Goal: Task Accomplishment & Management: Manage account settings

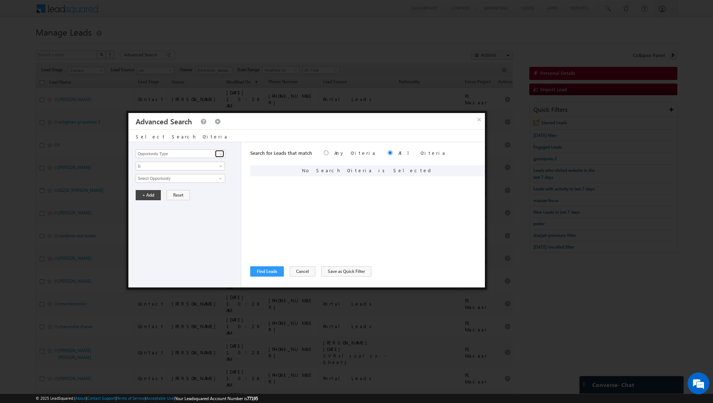
click at [219, 153] on span at bounding box center [221, 154] width 6 height 6
click at [204, 164] on link "Lead Activity" at bounding box center [180, 162] width 89 height 8
type input "Lead Activity"
click at [211, 164] on span "Is" at bounding box center [175, 166] width 79 height 7
click at [199, 182] on link "Is Not" at bounding box center [180, 181] width 89 height 7
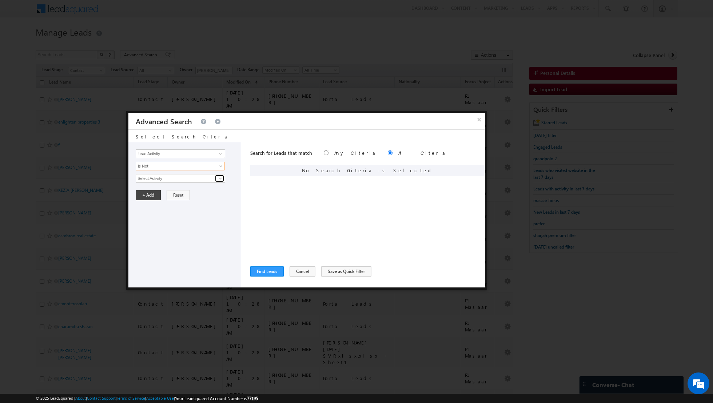
click at [218, 180] on span at bounding box center [221, 179] width 6 height 6
click at [207, 192] on link "Outbound Phone Call Activity" at bounding box center [180, 193] width 89 height 8
type input "Outbound Phone Call Activity"
click at [175, 188] on span at bounding box center [175, 191] width 79 height 7
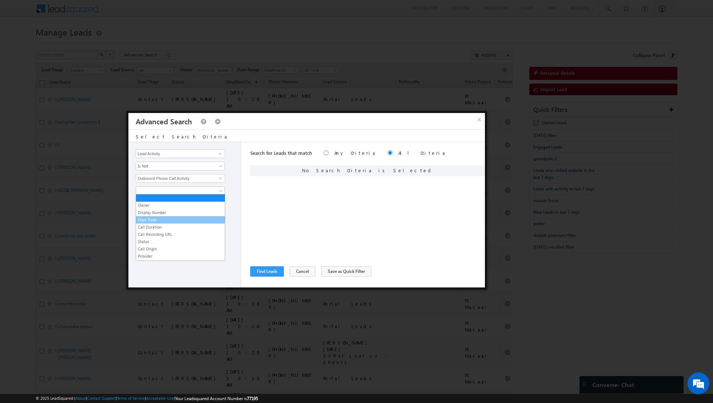
click at [164, 218] on link "Start Time" at bounding box center [180, 220] width 89 height 7
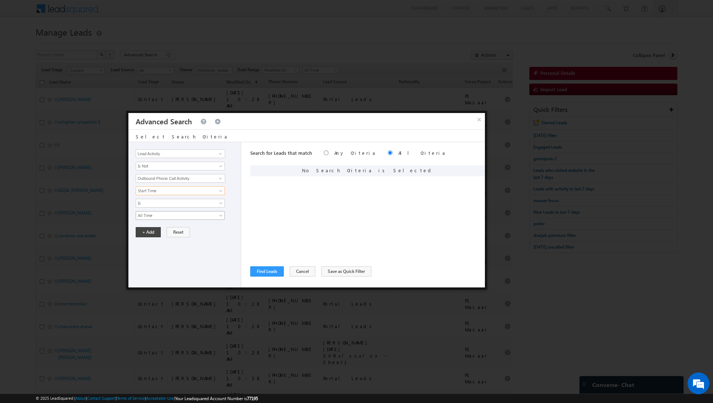
click at [202, 214] on span "All Time" at bounding box center [175, 215] width 79 height 7
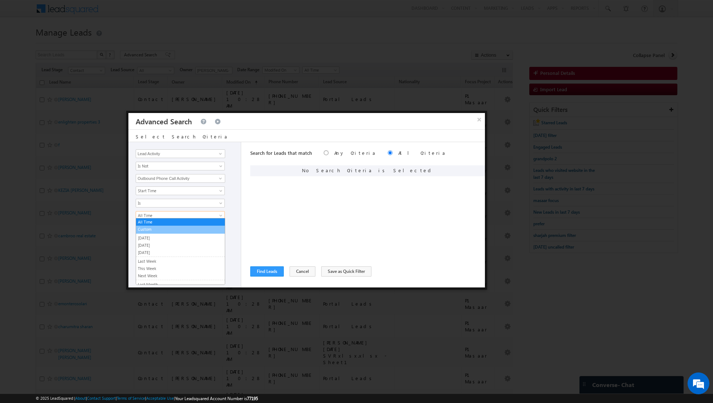
click at [189, 230] on link "Custom" at bounding box center [180, 229] width 89 height 7
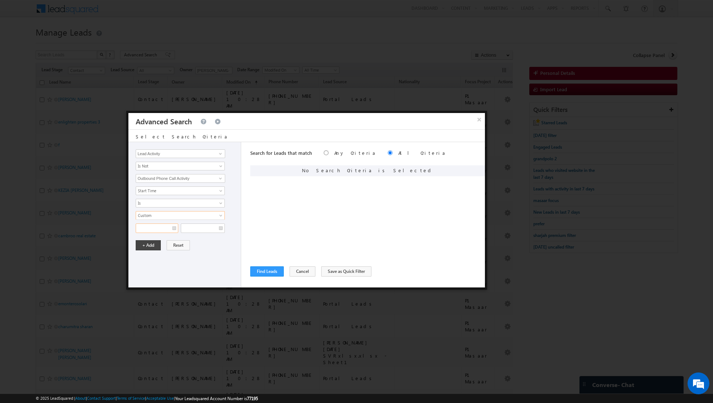
click at [175, 227] on input "text" at bounding box center [157, 228] width 43 height 9
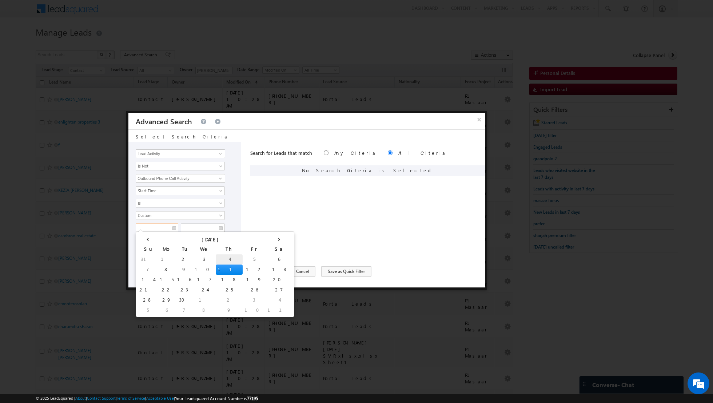
click at [216, 255] on td "4" at bounding box center [229, 260] width 27 height 10
type input "04/09/2025"
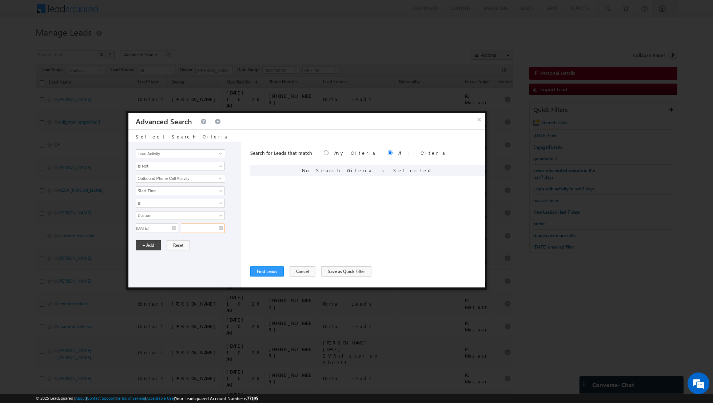
click at [216, 226] on input "text" at bounding box center [203, 228] width 44 height 9
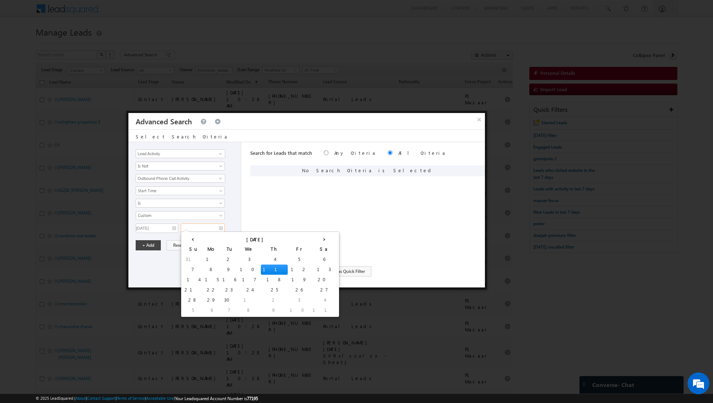
click at [261, 267] on td "11" at bounding box center [274, 270] width 27 height 10
type input "11/09/2025"
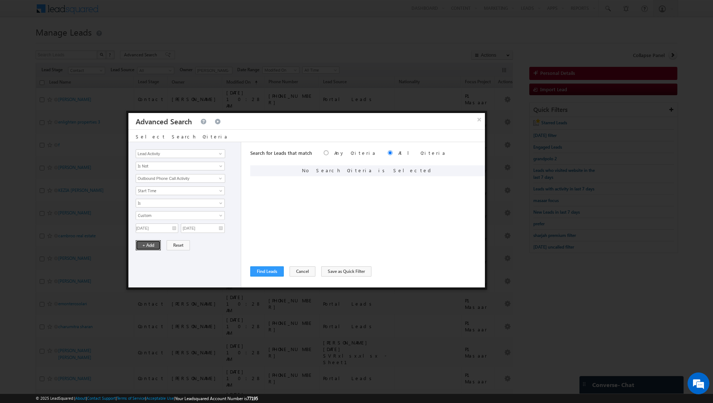
click at [153, 244] on button "+ Add" at bounding box center [148, 245] width 25 height 10
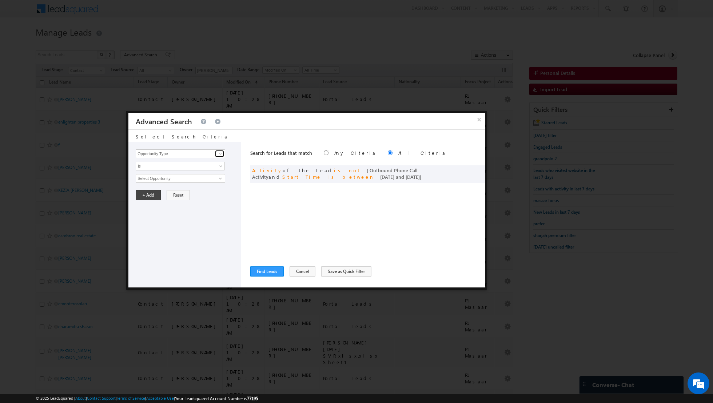
click at [222, 154] on span at bounding box center [221, 154] width 6 height 6
click at [206, 168] on link "Lead Source" at bounding box center [180, 168] width 89 height 8
type input "Lead Source"
click at [218, 177] on span "None Selected" at bounding box center [177, 179] width 83 height 8
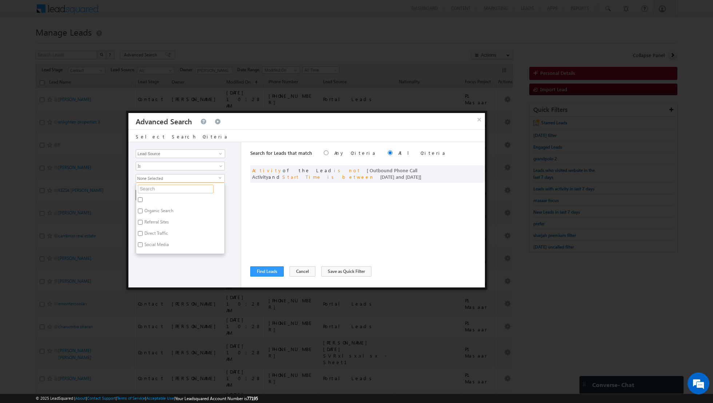
click at [192, 191] on input "text" at bounding box center [176, 189] width 76 height 9
type input "bus"
click at [162, 198] on label "Business Bay" at bounding box center [156, 200] width 40 height 11
click at [143, 198] on input "Business Bay" at bounding box center [140, 200] width 5 height 5
checkbox input "true"
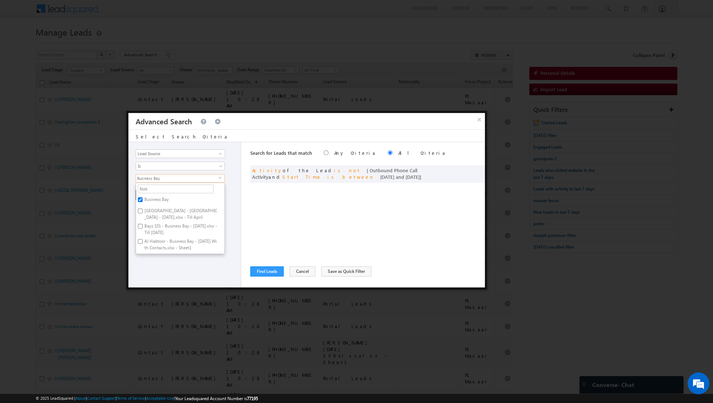
click at [166, 288] on div "× Advanced Search Select Search Criteria Opportunity Type Lead Activity Task Sa…" at bounding box center [306, 200] width 361 height 179
click at [146, 193] on button "+ Add" at bounding box center [148, 195] width 25 height 10
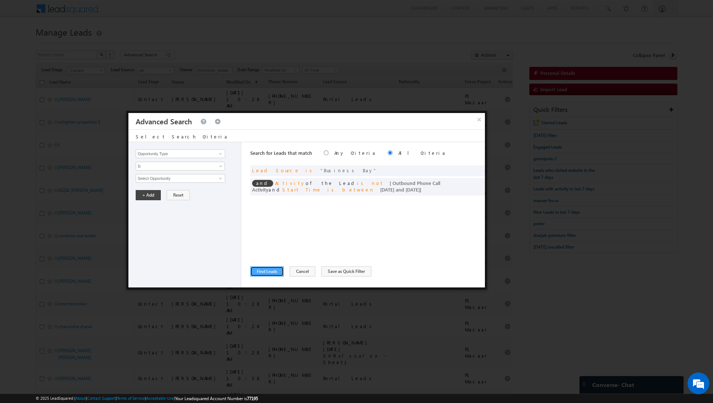
click at [263, 272] on button "Find Leads" at bounding box center [266, 272] width 33 height 10
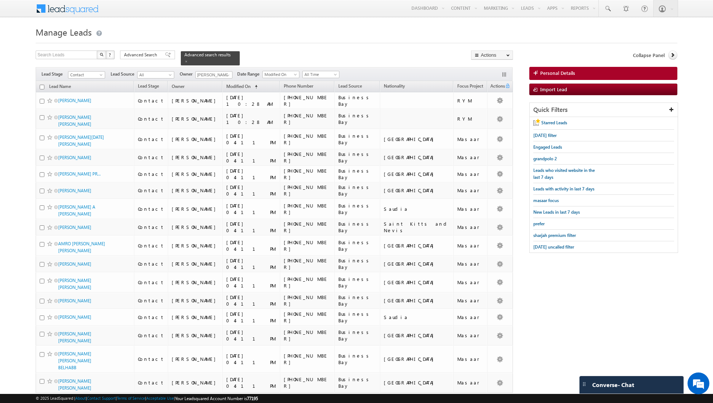
click at [43, 85] on input "checkbox" at bounding box center [42, 87] width 5 height 5
checkbox input "true"
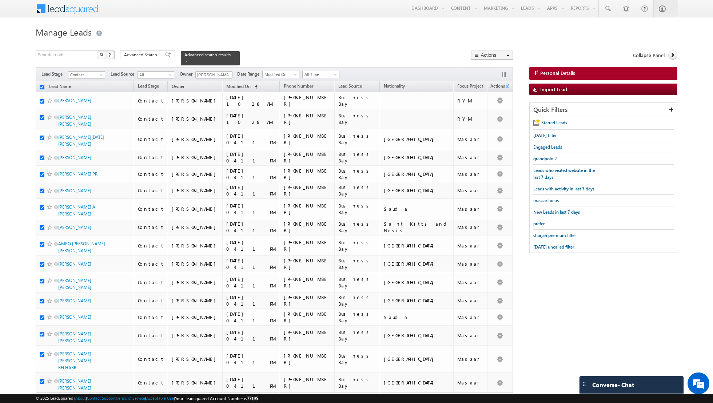
checkbox input "true"
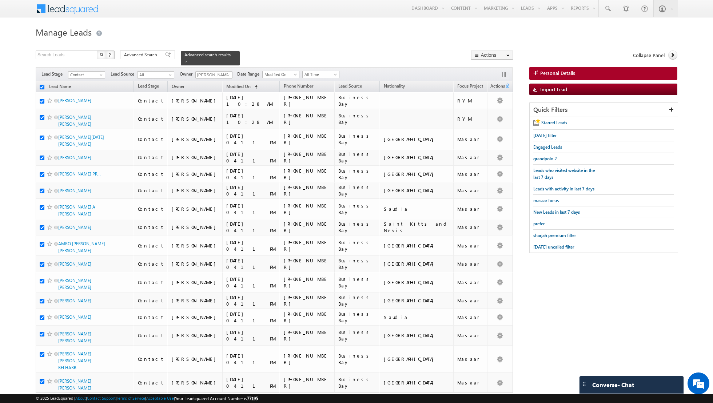
checkbox input "true"
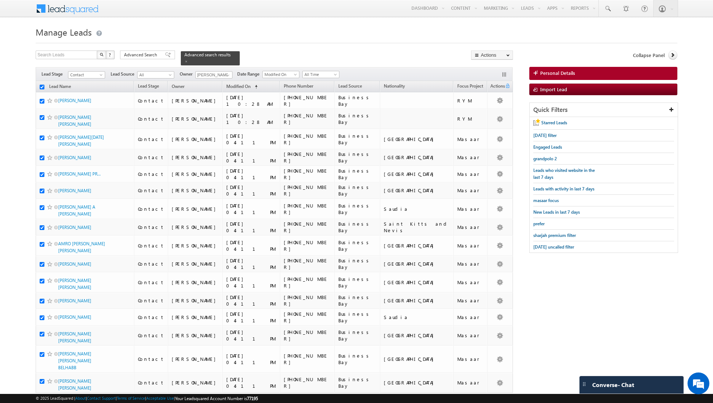
checkbox input "true"
click at [490, 117] on link "Change Owner" at bounding box center [491, 118] width 41 height 9
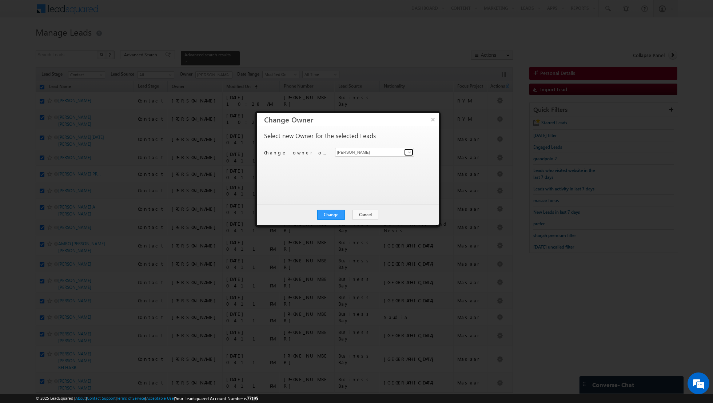
click at [410, 152] on span at bounding box center [410, 153] width 6 height 6
click at [394, 162] on link "Nandhana Anil nandhana.anil@indglobal.ae" at bounding box center [374, 163] width 79 height 14
type input "[PERSON_NAME] [PERSON_NAME]"
click at [331, 215] on button "Change" at bounding box center [331, 215] width 28 height 10
click at [348, 214] on button "Close" at bounding box center [348, 215] width 23 height 10
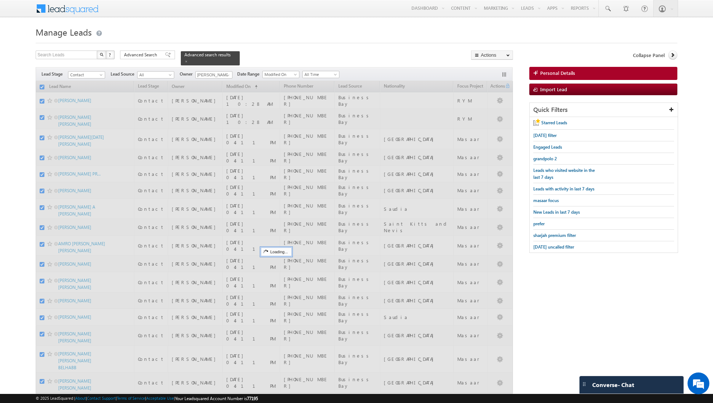
checkbox input "false"
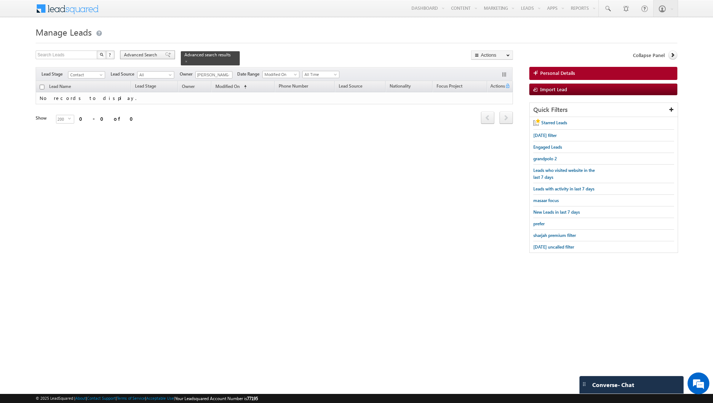
click at [165, 56] on span at bounding box center [168, 54] width 6 height 5
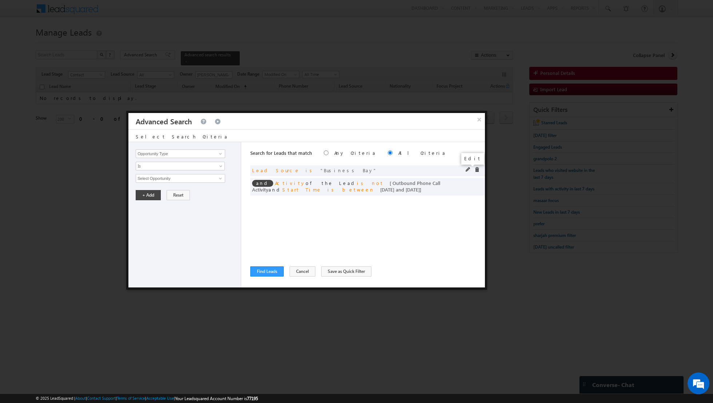
click at [467, 170] on span at bounding box center [468, 169] width 5 height 5
click at [220, 176] on span "select" at bounding box center [222, 177] width 6 height 3
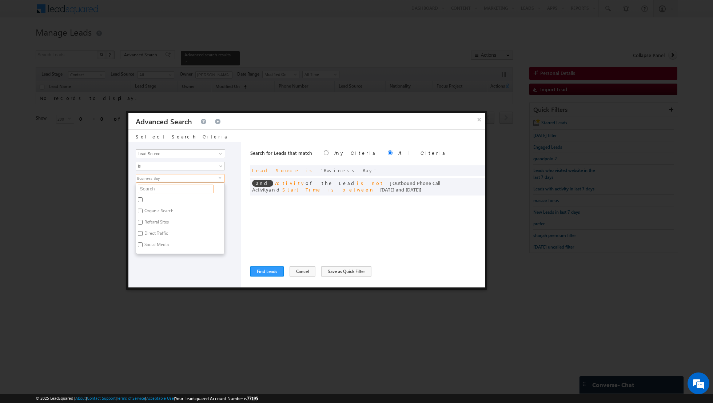
click at [178, 189] on input "text" at bounding box center [176, 189] width 76 height 9
type input "down"
click at [149, 198] on label "DOWNTOWN DUBAI" at bounding box center [178, 200] width 84 height 11
click at [143, 198] on input "DOWNTOWN DUBAI" at bounding box center [140, 200] width 5 height 5
checkbox input "true"
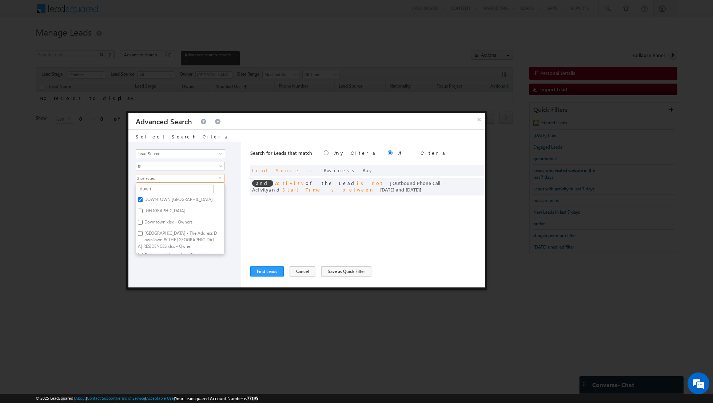
click at [162, 271] on div "Opportunity Type Lead Activity Task Sales Group Prospect Id Address 1 Address 2…" at bounding box center [184, 215] width 113 height 146
click at [150, 196] on button "+ Add" at bounding box center [148, 195] width 25 height 10
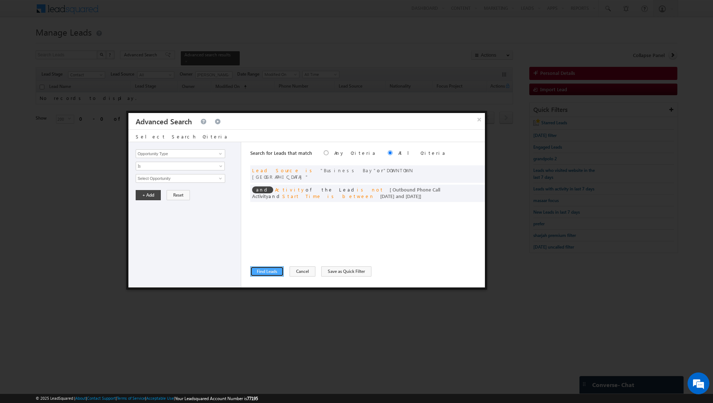
click at [257, 273] on button "Find Leads" at bounding box center [266, 272] width 33 height 10
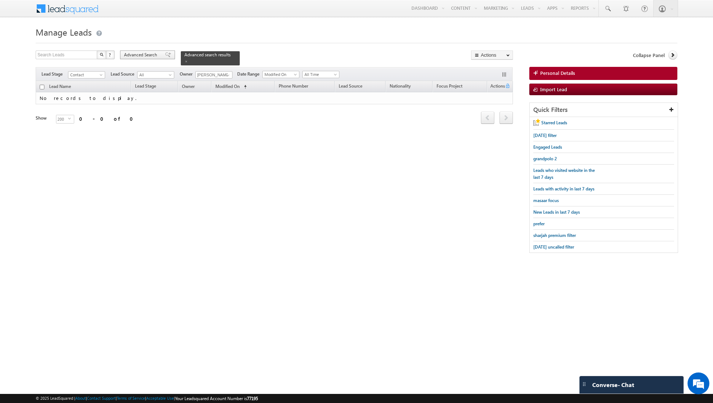
click at [162, 58] on div "Advanced Search" at bounding box center [147, 55] width 55 height 9
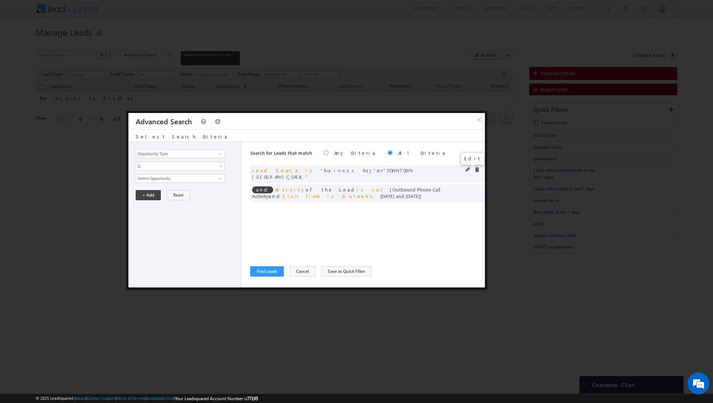
click at [468, 169] on span at bounding box center [468, 169] width 5 height 5
click at [477, 167] on span at bounding box center [476, 169] width 5 height 5
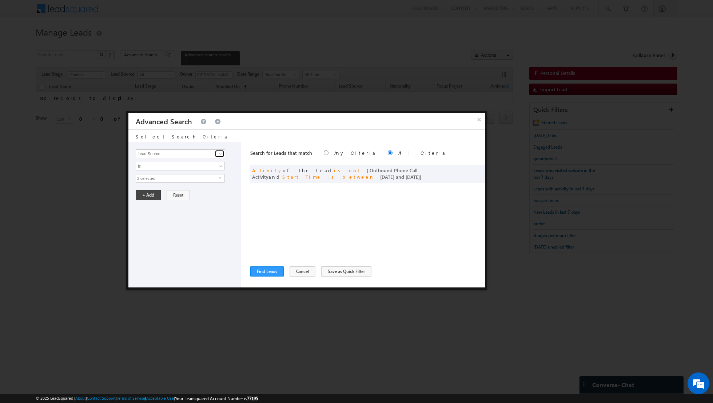
click at [222, 152] on span at bounding box center [221, 154] width 6 height 6
click at [196, 171] on link "Lead Source" at bounding box center [180, 168] width 89 height 8
type input "Lead Source"
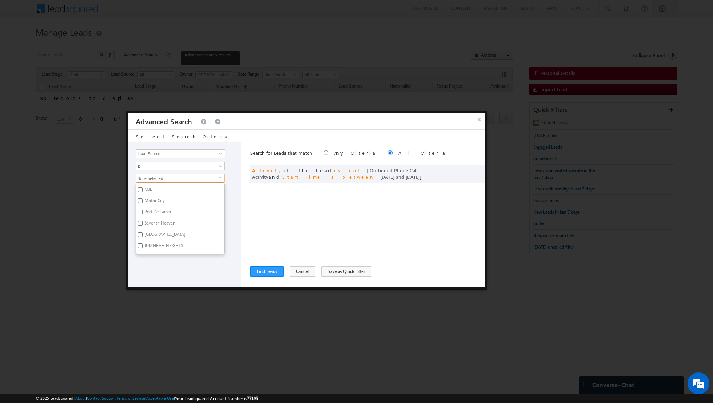
scroll to position [216, 0]
click at [140, 200] on input "Motor City" at bounding box center [140, 202] width 5 height 5
checkbox input "true"
click at [139, 203] on input "Marina Dubai" at bounding box center [140, 205] width 5 height 5
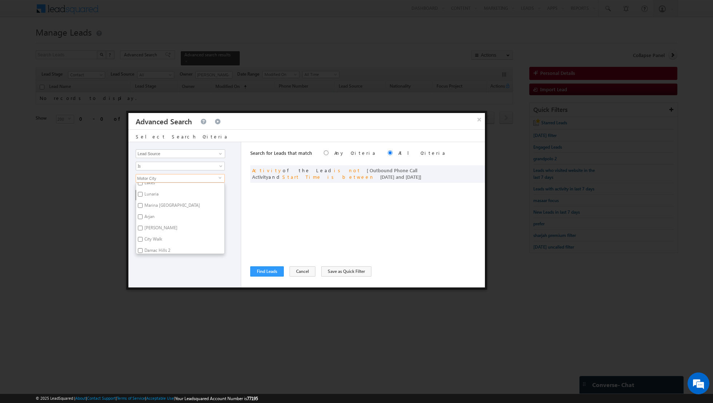
checkbox input "true"
click at [141, 217] on input "JBR" at bounding box center [140, 219] width 5 height 5
checkbox input "true"
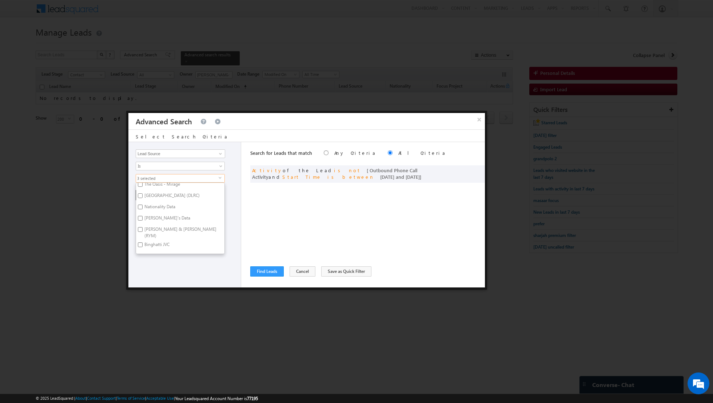
click at [139, 194] on input "Dubai Land residence Complex (DLRC)" at bounding box center [140, 196] width 5 height 5
checkbox input "true"
click at [152, 267] on div "Opportunity Type Lead Activity Task Sales Group Prospect Id Address 1 Address 2…" at bounding box center [184, 215] width 113 height 146
click at [150, 195] on button "+ Add" at bounding box center [148, 195] width 25 height 10
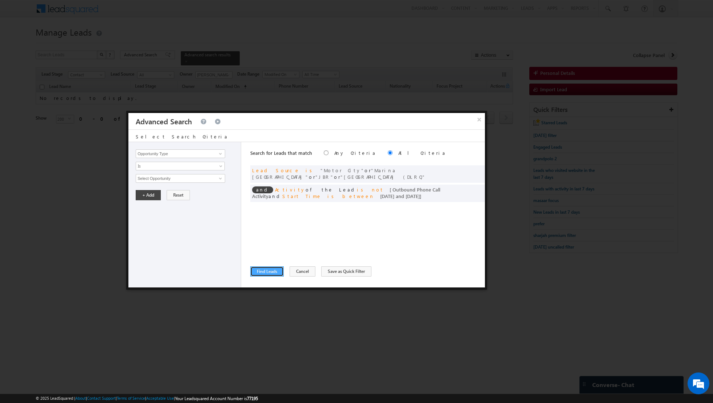
click at [259, 271] on button "Find Leads" at bounding box center [266, 272] width 33 height 10
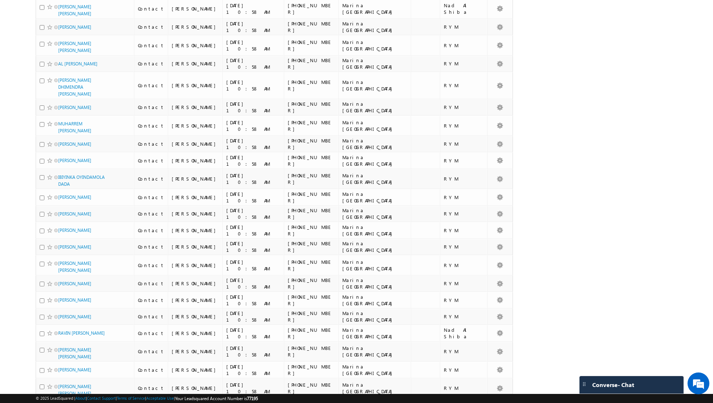
scroll to position [2245, 0]
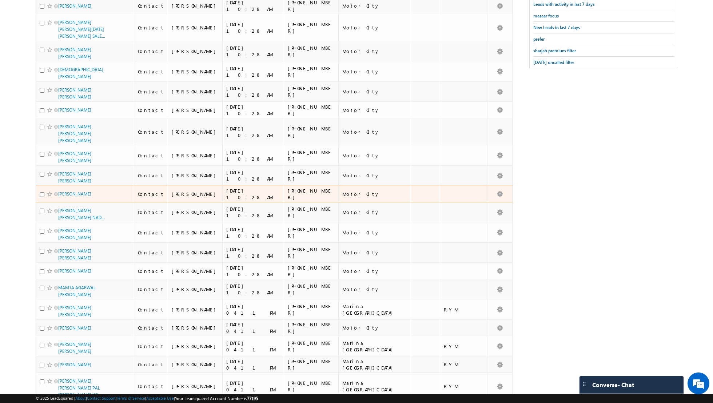
scroll to position [0, 0]
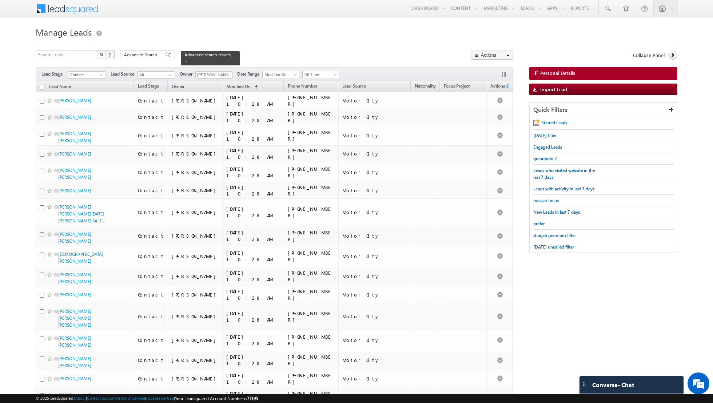
click at [41, 85] on input "checkbox" at bounding box center [42, 87] width 5 height 5
checkbox input "true"
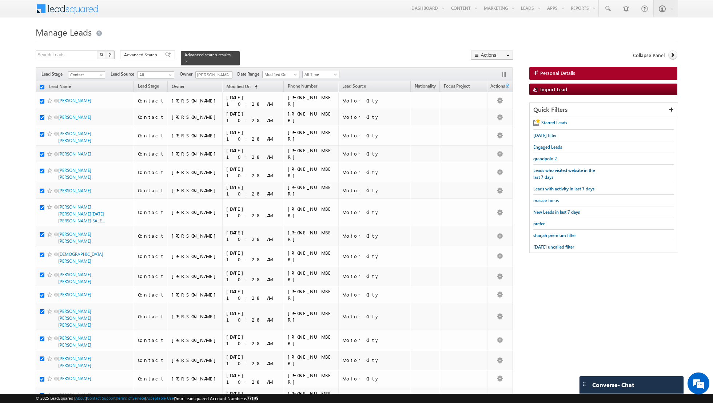
checkbox input "true"
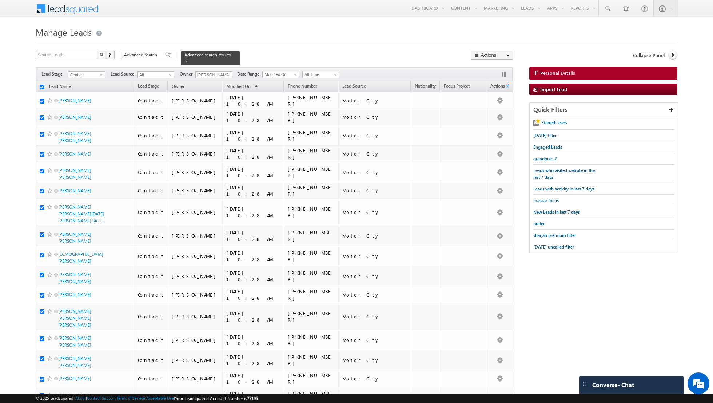
checkbox input "true"
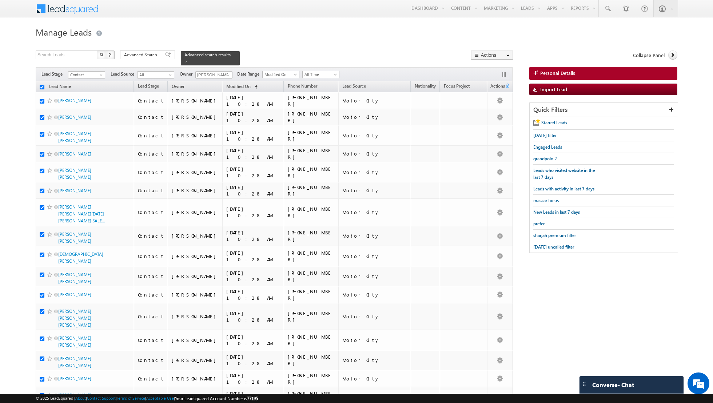
checkbox input "true"
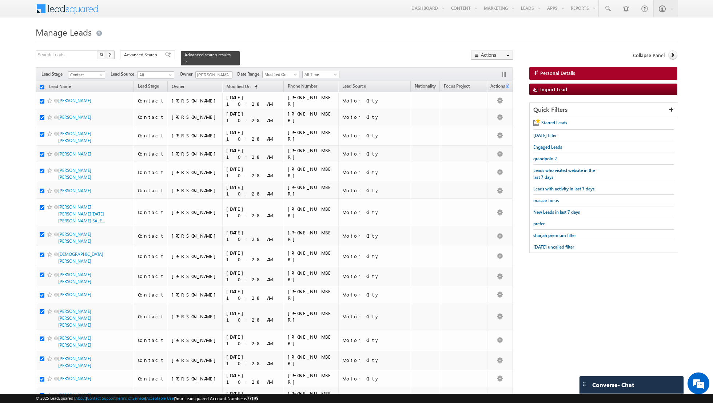
checkbox input "true"
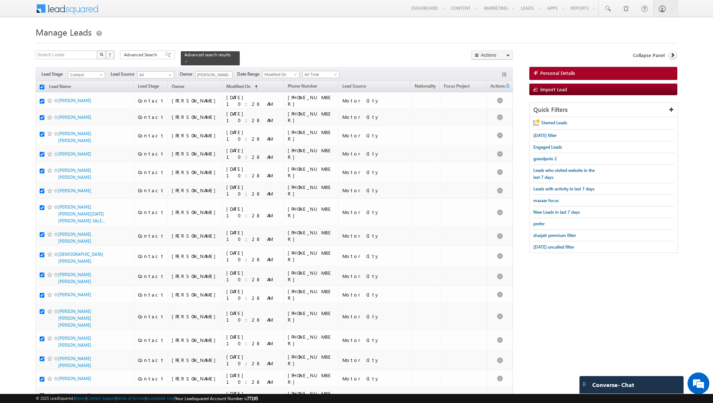
checkbox input "true"
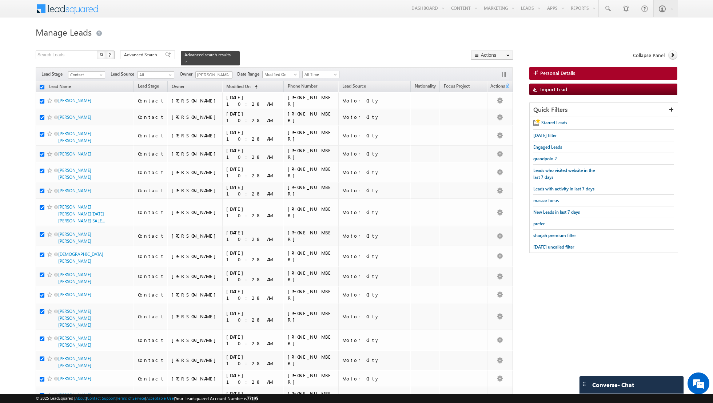
checkbox input "true"
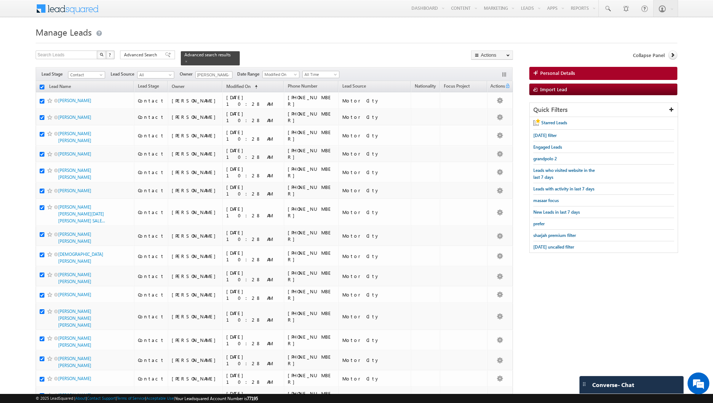
checkbox input "true"
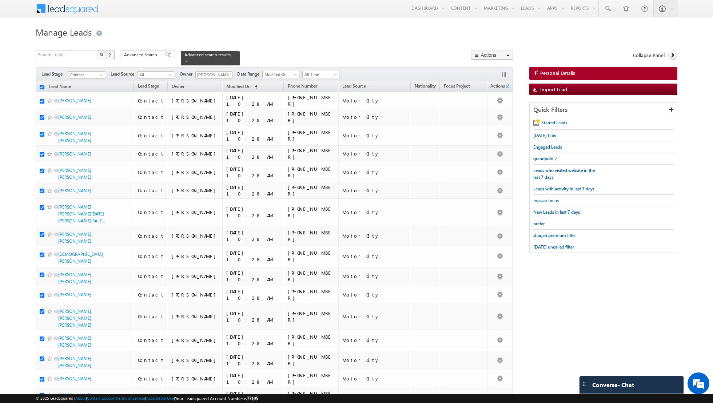
checkbox input "true"
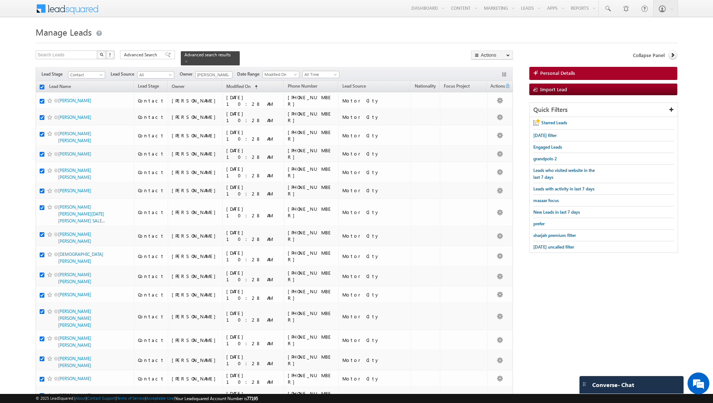
checkbox input "true"
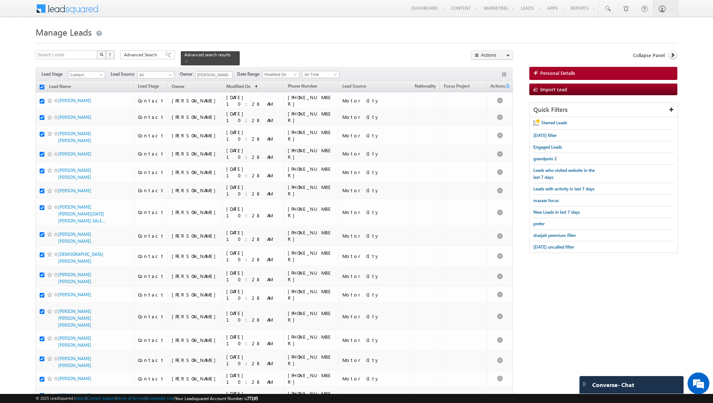
checkbox input "true"
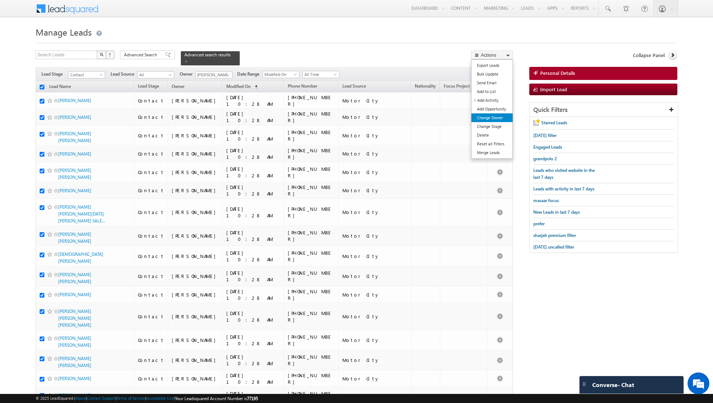
click at [485, 116] on link "Change Owner" at bounding box center [491, 118] width 41 height 9
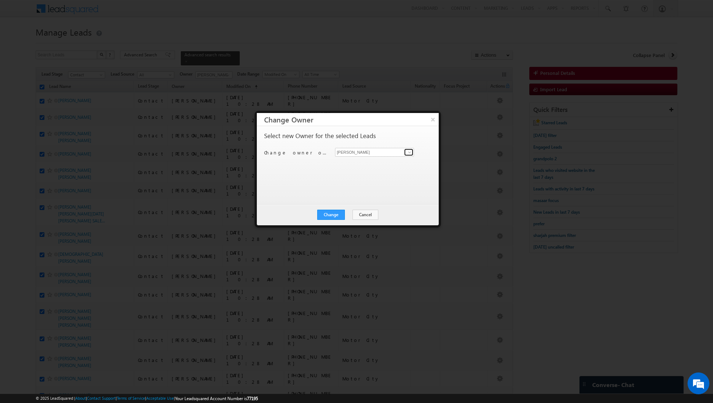
click at [408, 154] on span at bounding box center [410, 153] width 6 height 6
click at [365, 164] on span "nandhana.anil@indglobal.ae" at bounding box center [370, 165] width 65 height 5
click at [328, 215] on button "Change" at bounding box center [331, 215] width 28 height 10
click at [343, 213] on button "Close" at bounding box center [348, 215] width 23 height 10
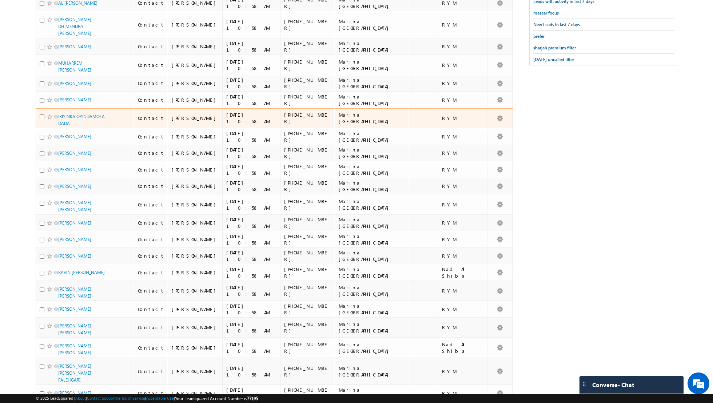
scroll to position [415, 0]
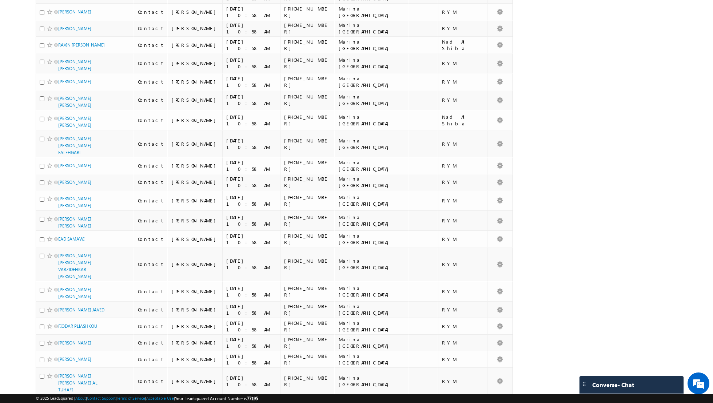
click at [68, 403] on span "select" at bounding box center [71, 409] width 6 height 3
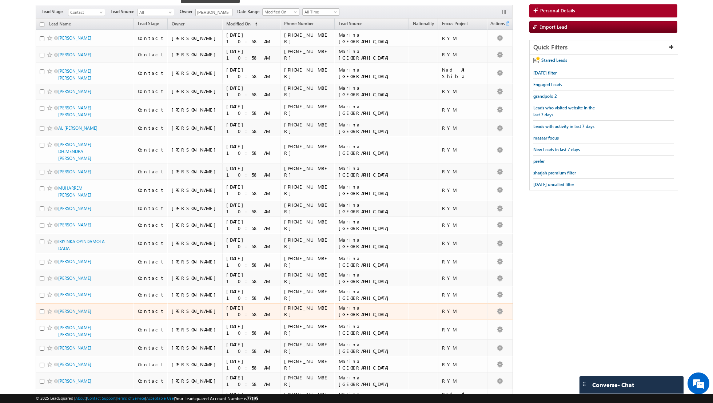
scroll to position [0, 0]
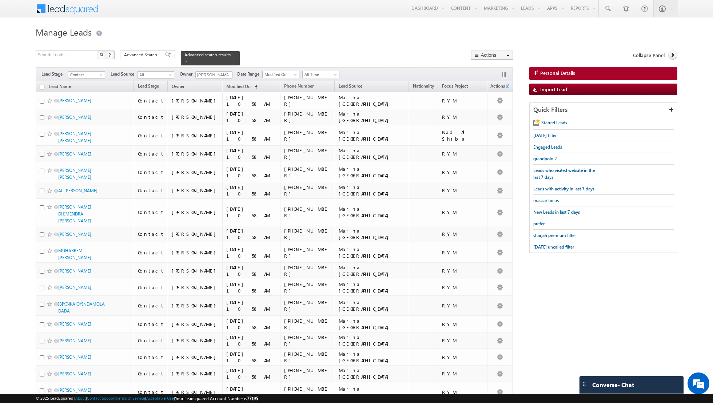
click at [42, 87] on input "checkbox" at bounding box center [42, 87] width 5 height 5
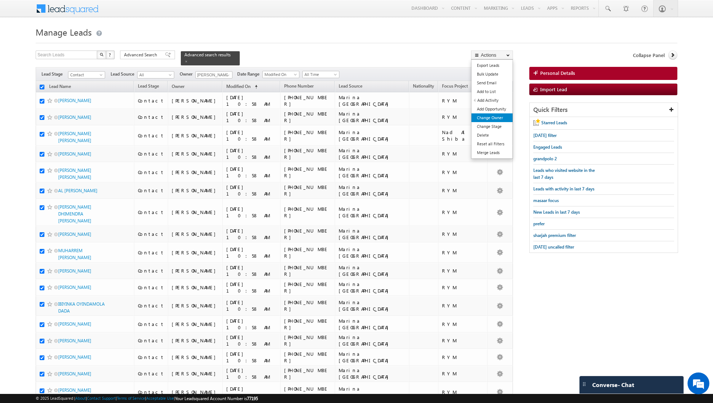
click at [487, 115] on link "Change Owner" at bounding box center [491, 118] width 41 height 9
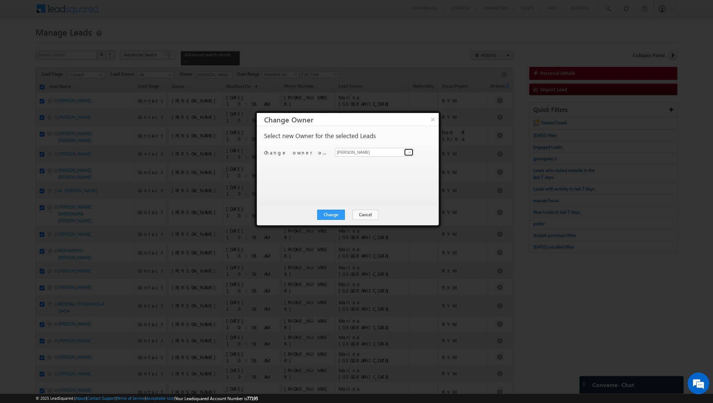
click at [410, 150] on span at bounding box center [410, 153] width 6 height 6
click at [377, 162] on link "Nandhana Anil nandhana.anil@indglobal.ae" at bounding box center [374, 163] width 79 height 14
click at [331, 215] on button "Change" at bounding box center [331, 215] width 28 height 10
click at [346, 214] on button "Close" at bounding box center [348, 215] width 23 height 10
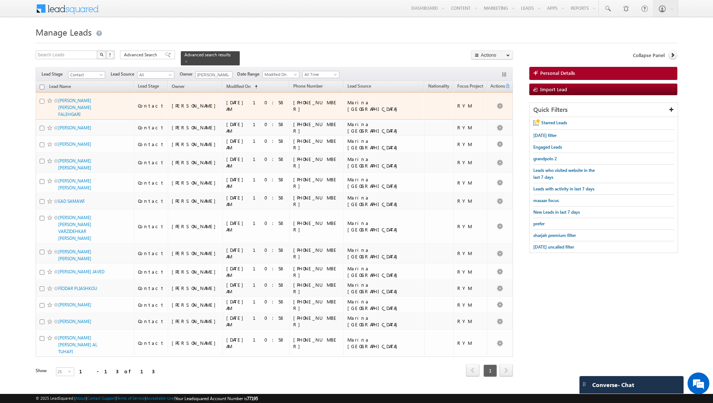
click at [41, 100] on input "checkbox" at bounding box center [42, 101] width 5 height 5
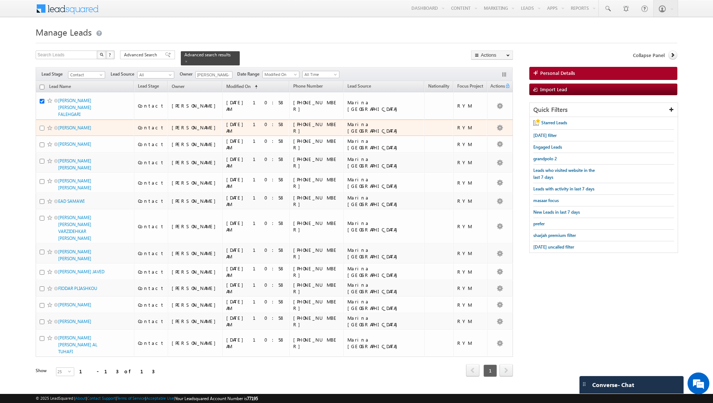
click at [41, 126] on input "checkbox" at bounding box center [42, 128] width 5 height 5
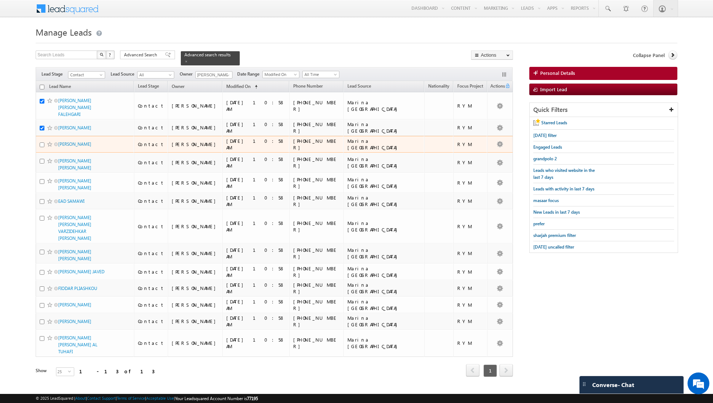
click at [41, 143] on input "checkbox" at bounding box center [42, 145] width 5 height 5
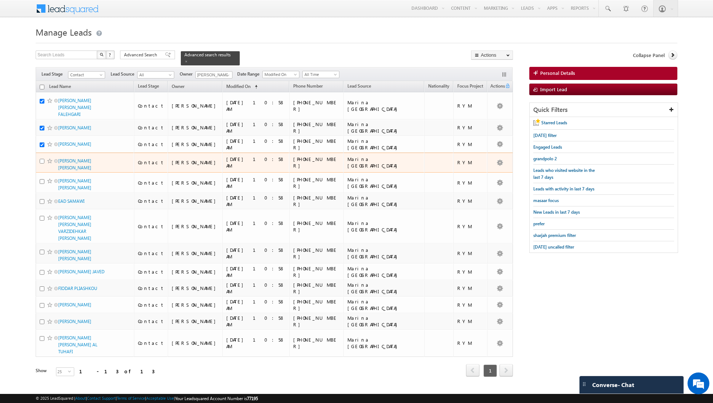
click at [42, 159] on input "checkbox" at bounding box center [42, 161] width 5 height 5
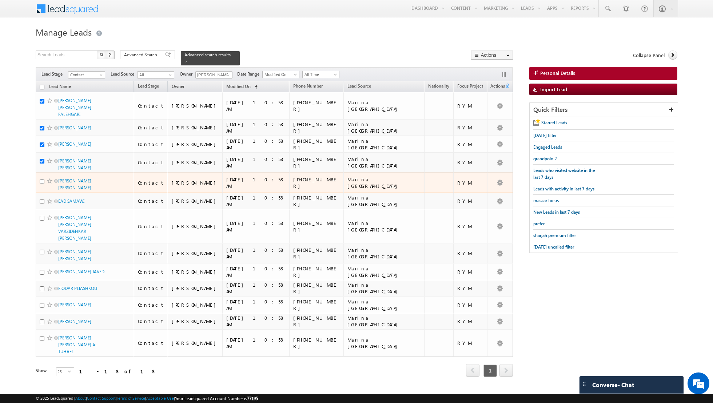
click at [42, 179] on input "checkbox" at bounding box center [42, 181] width 5 height 5
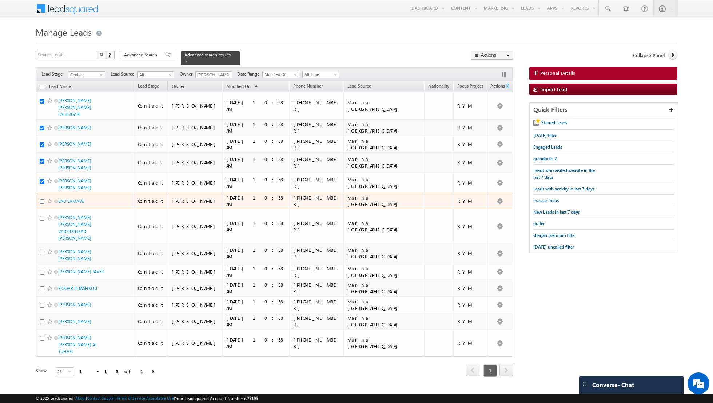
click at [41, 199] on input "checkbox" at bounding box center [42, 201] width 5 height 5
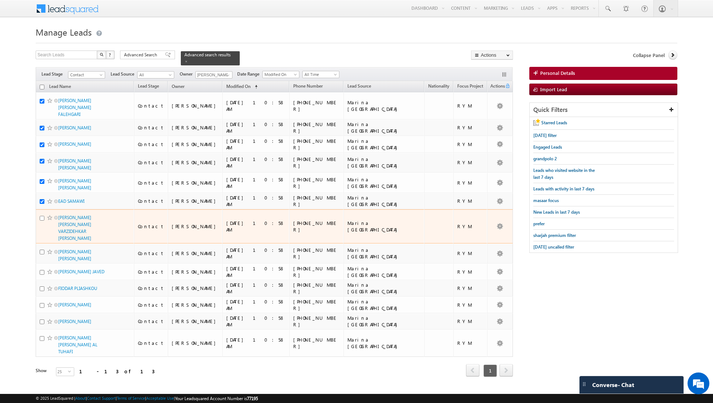
click at [41, 216] on input "checkbox" at bounding box center [42, 218] width 5 height 5
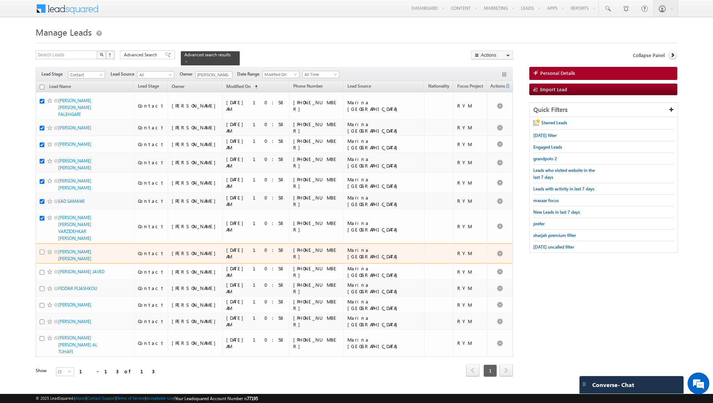
click at [43, 250] on input "checkbox" at bounding box center [42, 252] width 5 height 5
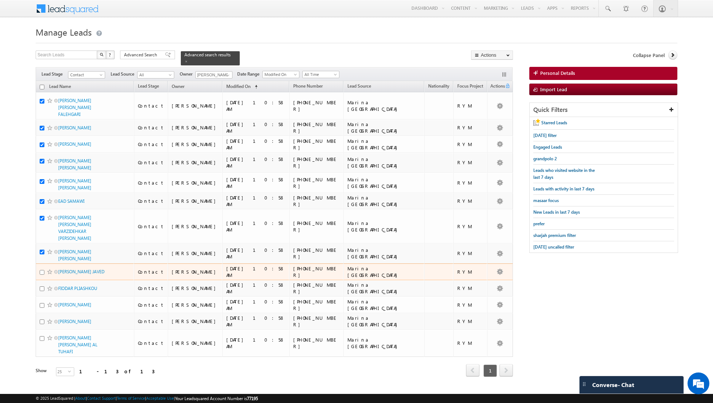
click at [43, 270] on input "checkbox" at bounding box center [42, 272] width 5 height 5
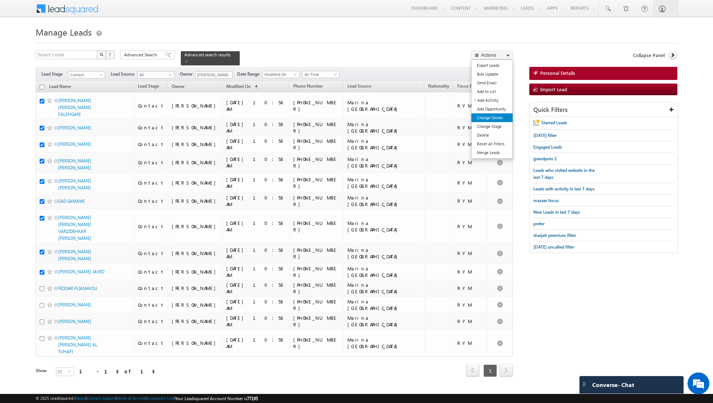
click at [489, 116] on link "Change Owner" at bounding box center [491, 118] width 41 height 9
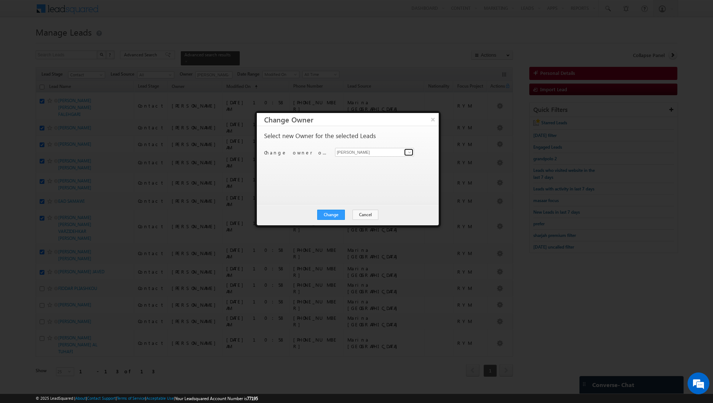
click at [407, 153] on span at bounding box center [410, 153] width 6 height 6
click at [373, 163] on span "nandhana.anil@indglobal.ae" at bounding box center [370, 165] width 65 height 5
click at [334, 213] on button "Change" at bounding box center [331, 215] width 28 height 10
click at [346, 212] on button "Close" at bounding box center [348, 215] width 23 height 10
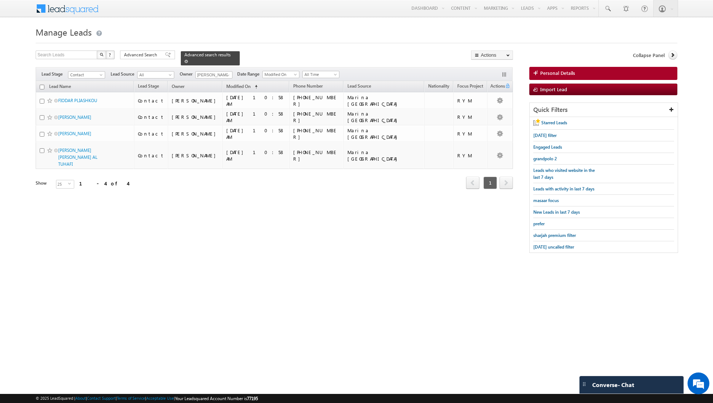
click at [184, 62] on span at bounding box center [186, 62] width 4 height 4
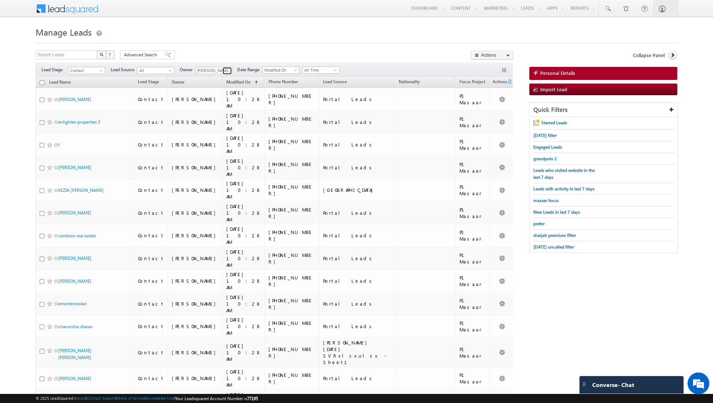
click at [226, 73] on span at bounding box center [228, 71] width 6 height 6
click at [211, 79] on link "Nandhana Anil nandhana.anil@indglobal.ae" at bounding box center [231, 80] width 73 height 14
